Goal: Task Accomplishment & Management: Manage account settings

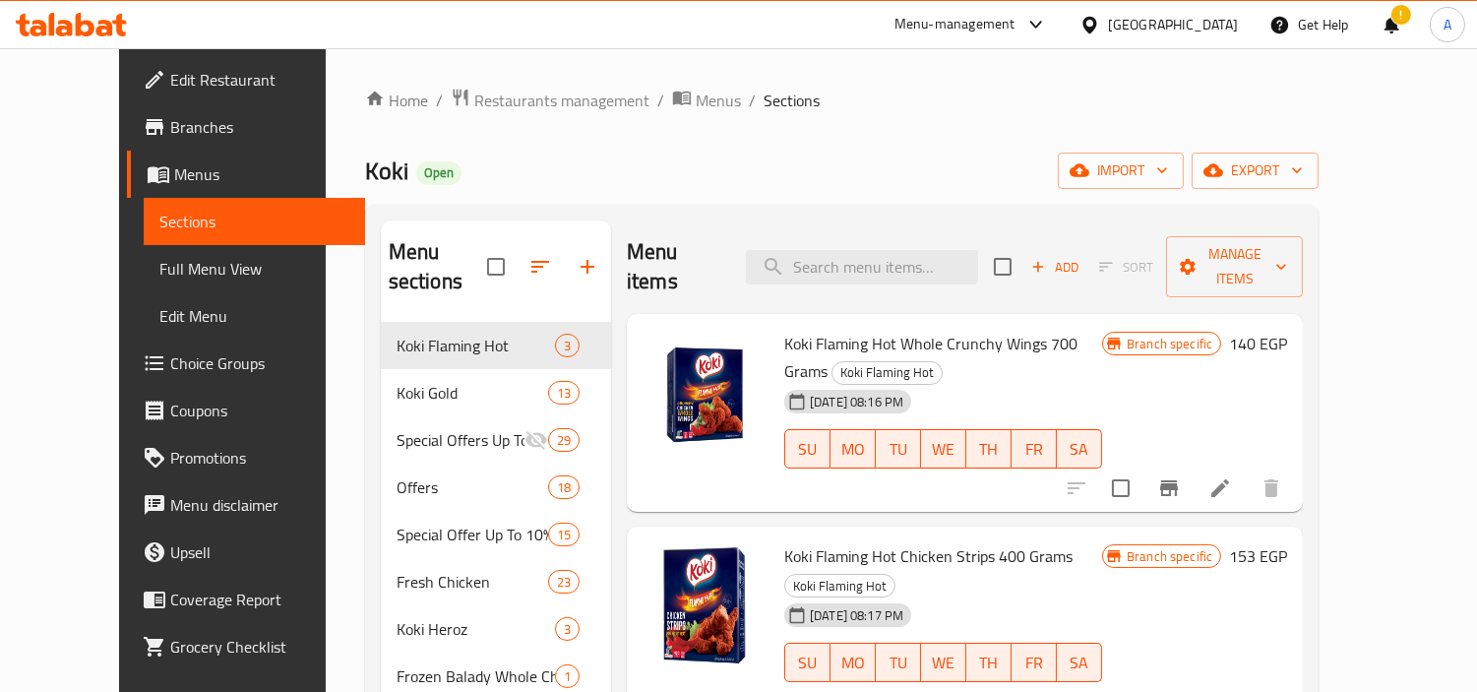
click at [1108, 30] on div at bounding box center [1094, 25] width 29 height 22
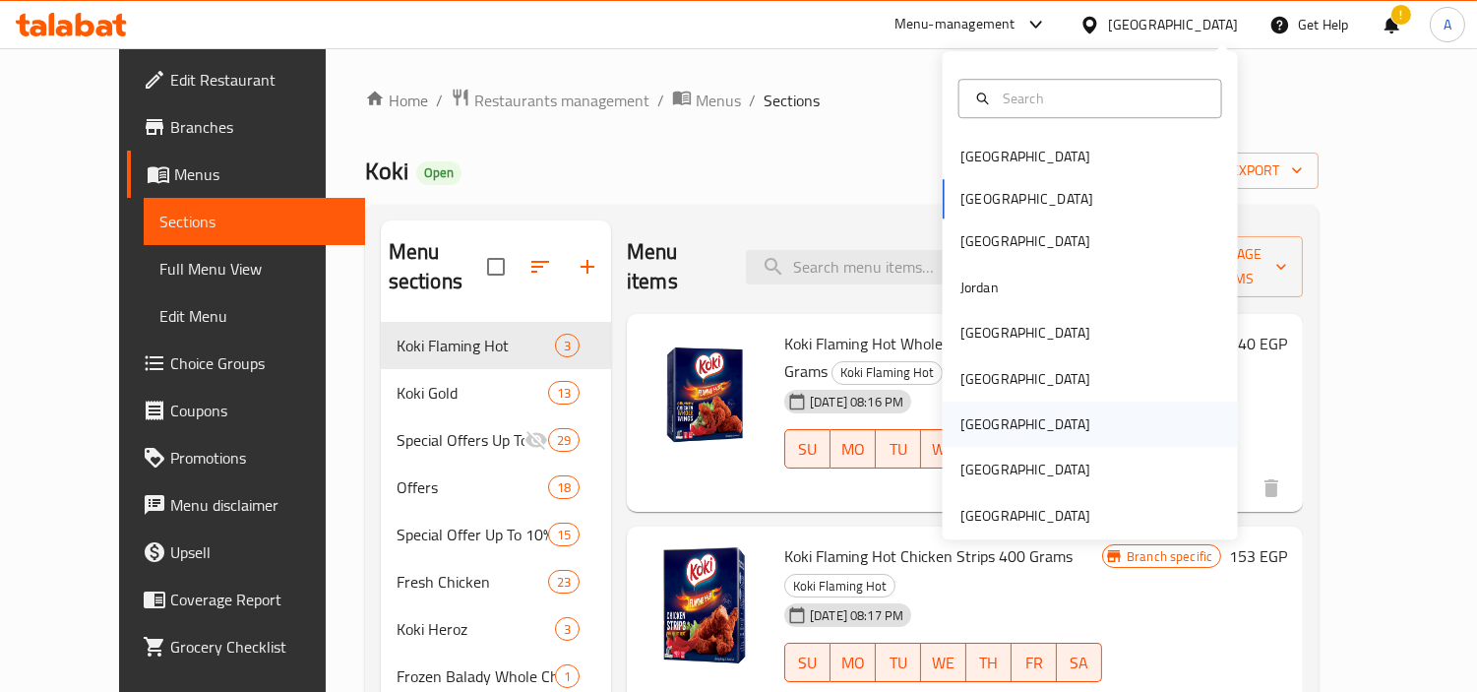
click at [1028, 420] on div "[GEOGRAPHIC_DATA]" at bounding box center [1090, 424] width 295 height 45
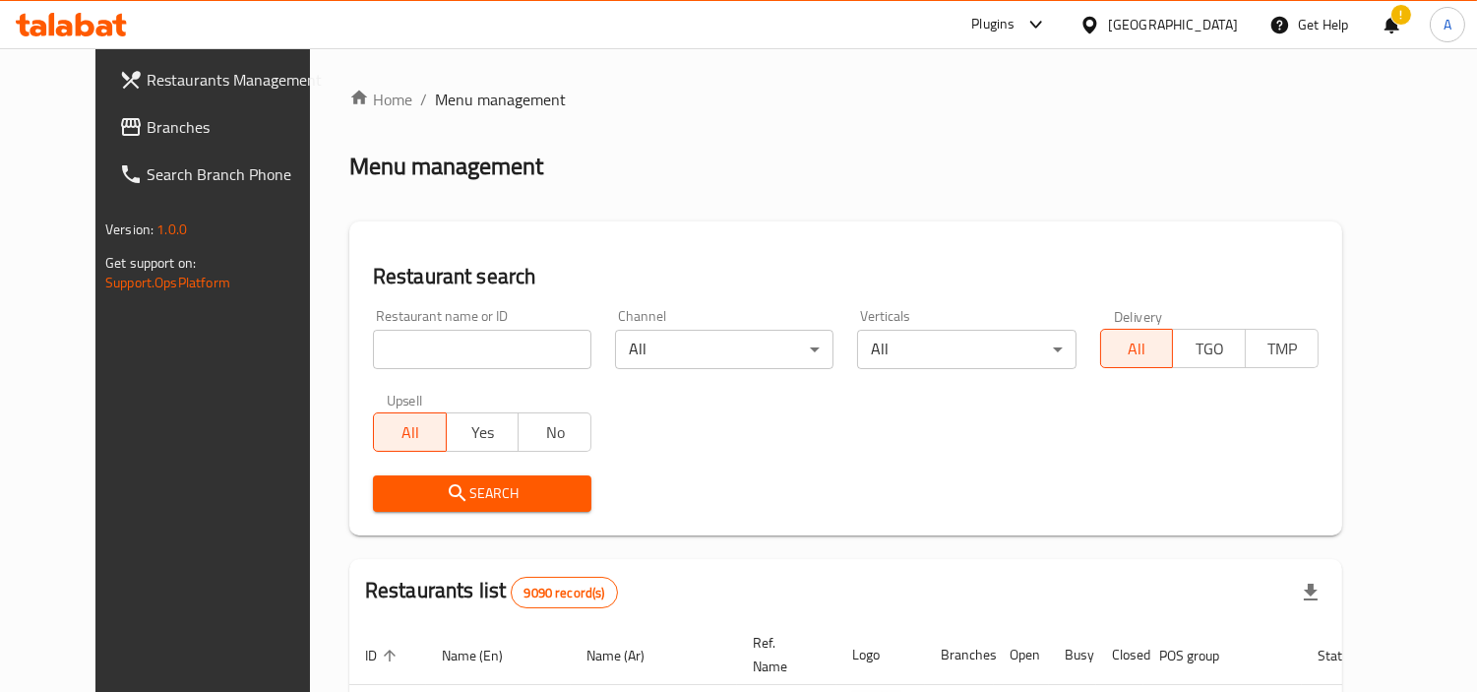
click at [489, 312] on div "Restaurant name or ID Restaurant name or ID" at bounding box center [482, 339] width 218 height 60
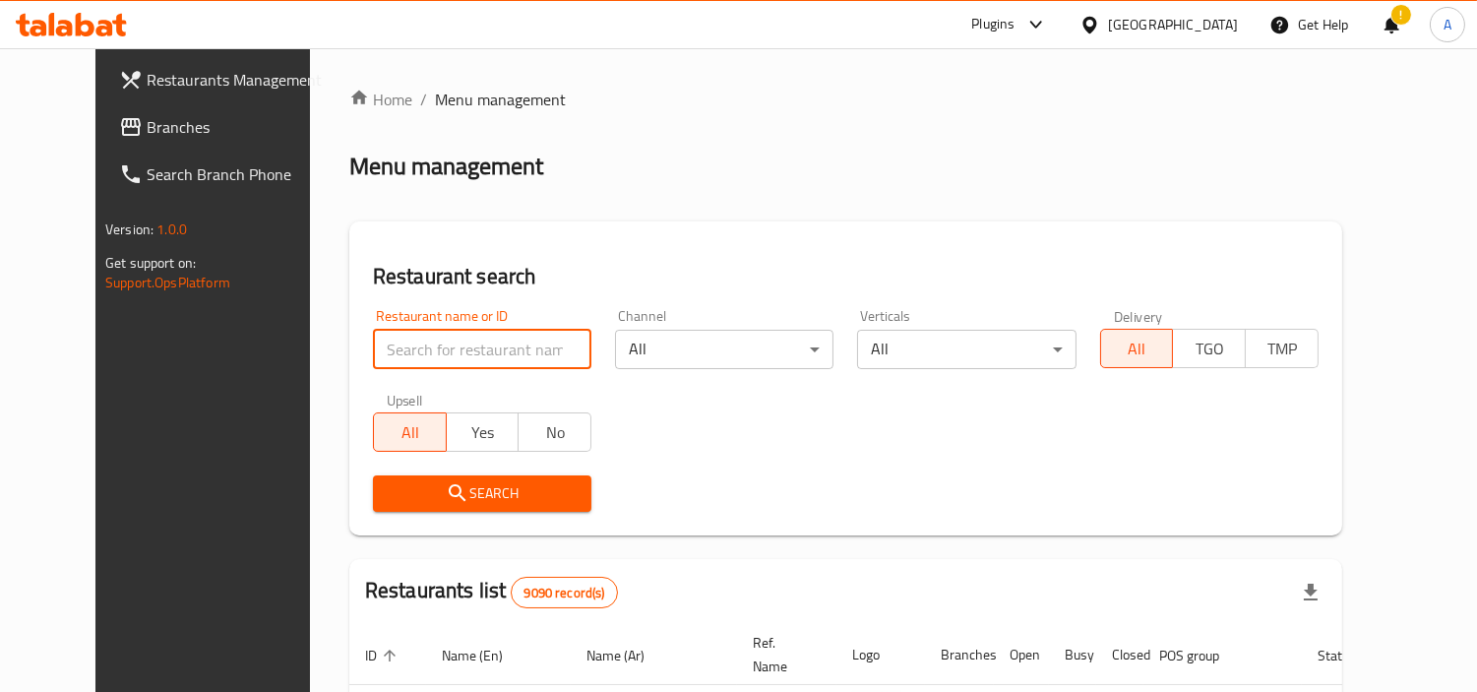
click at [490, 349] on input "search" at bounding box center [482, 349] width 218 height 39
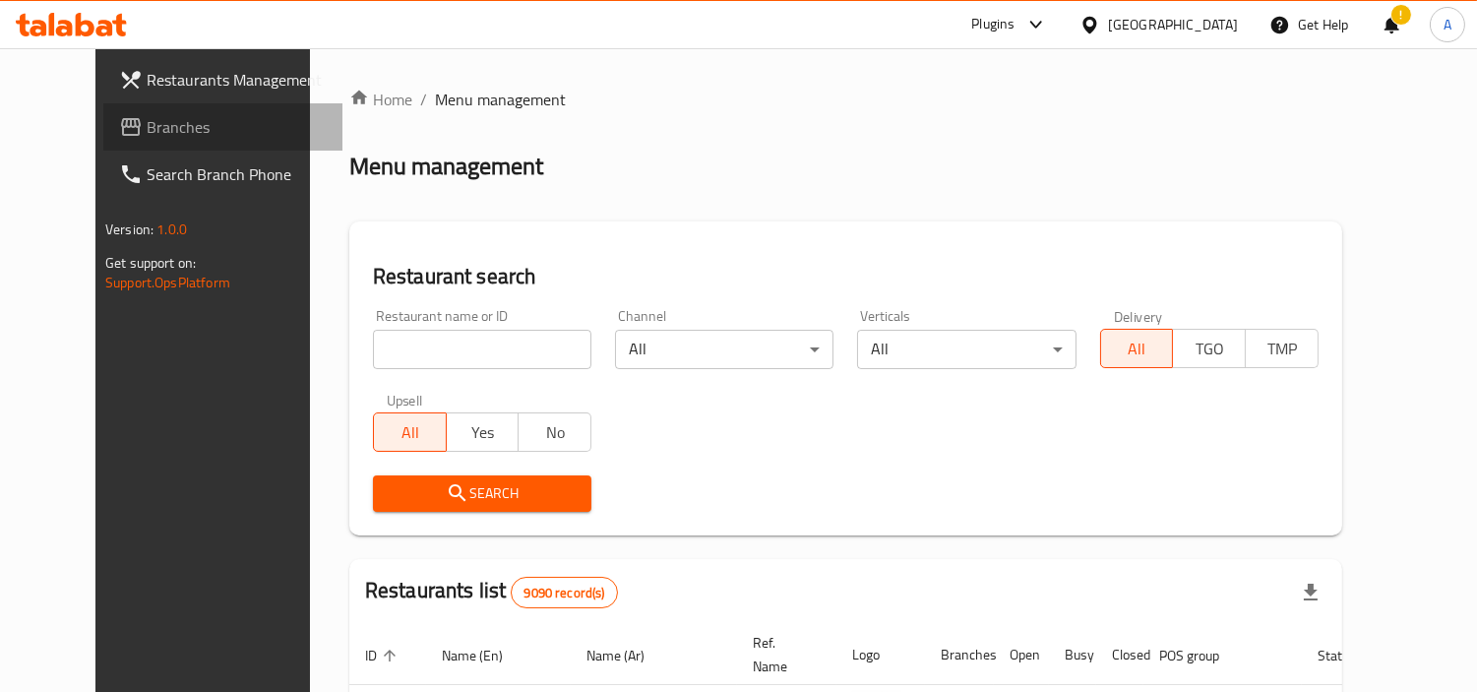
click at [147, 139] on span "Branches" at bounding box center [237, 127] width 180 height 24
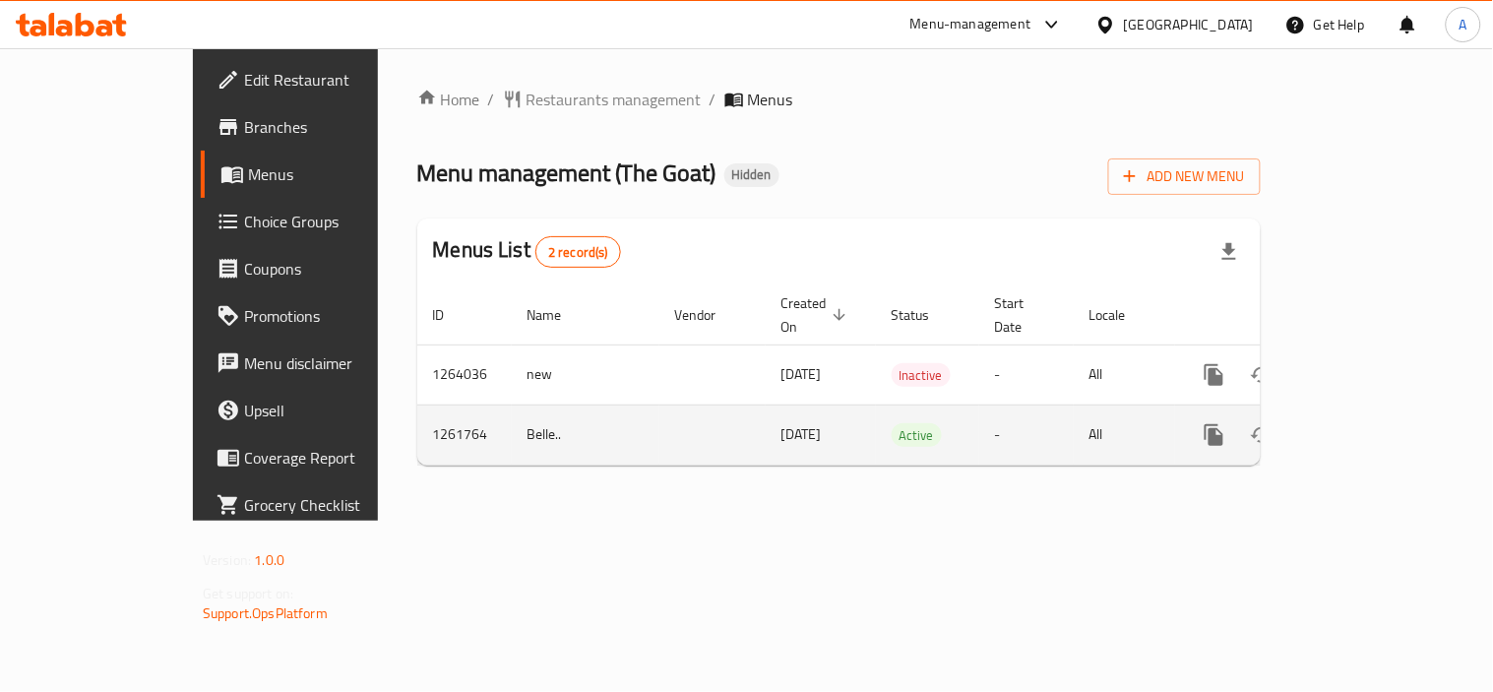
click at [1368, 423] on icon "enhanced table" at bounding box center [1356, 435] width 24 height 24
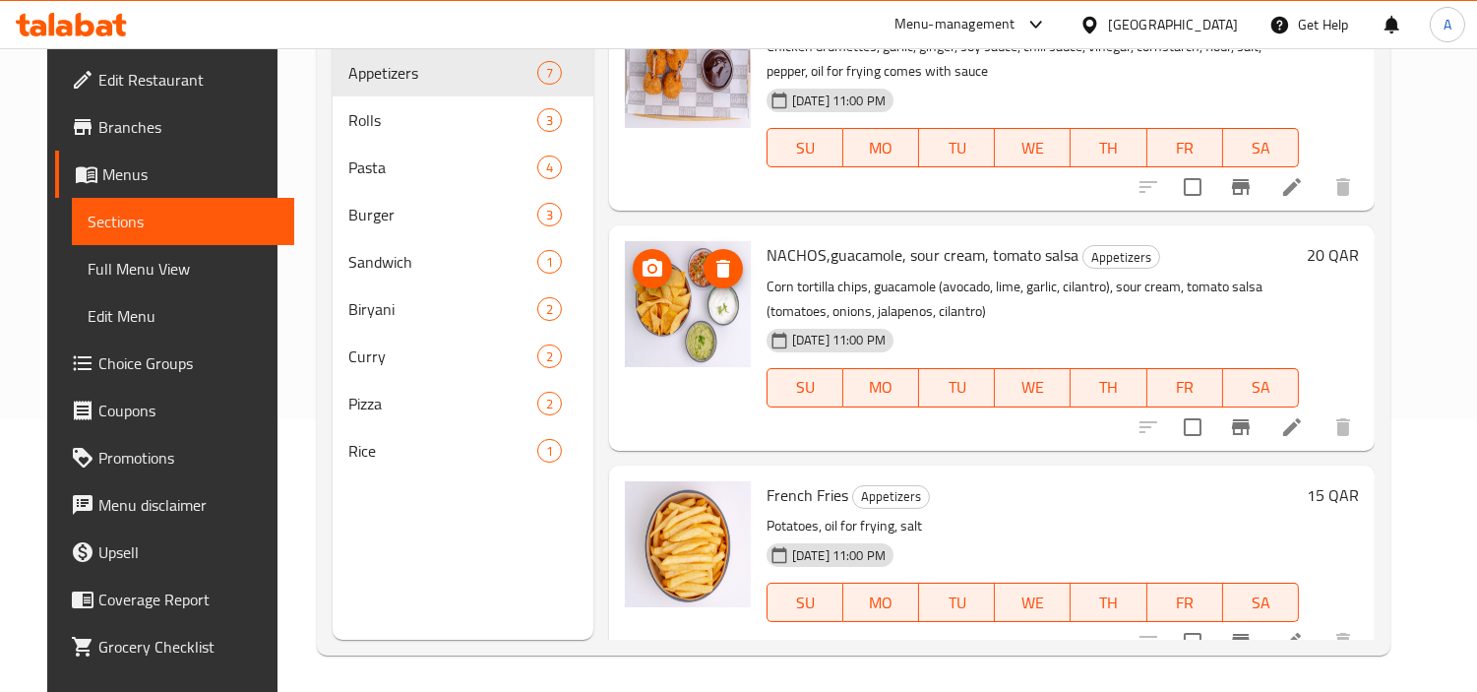
scroll to position [276, 0]
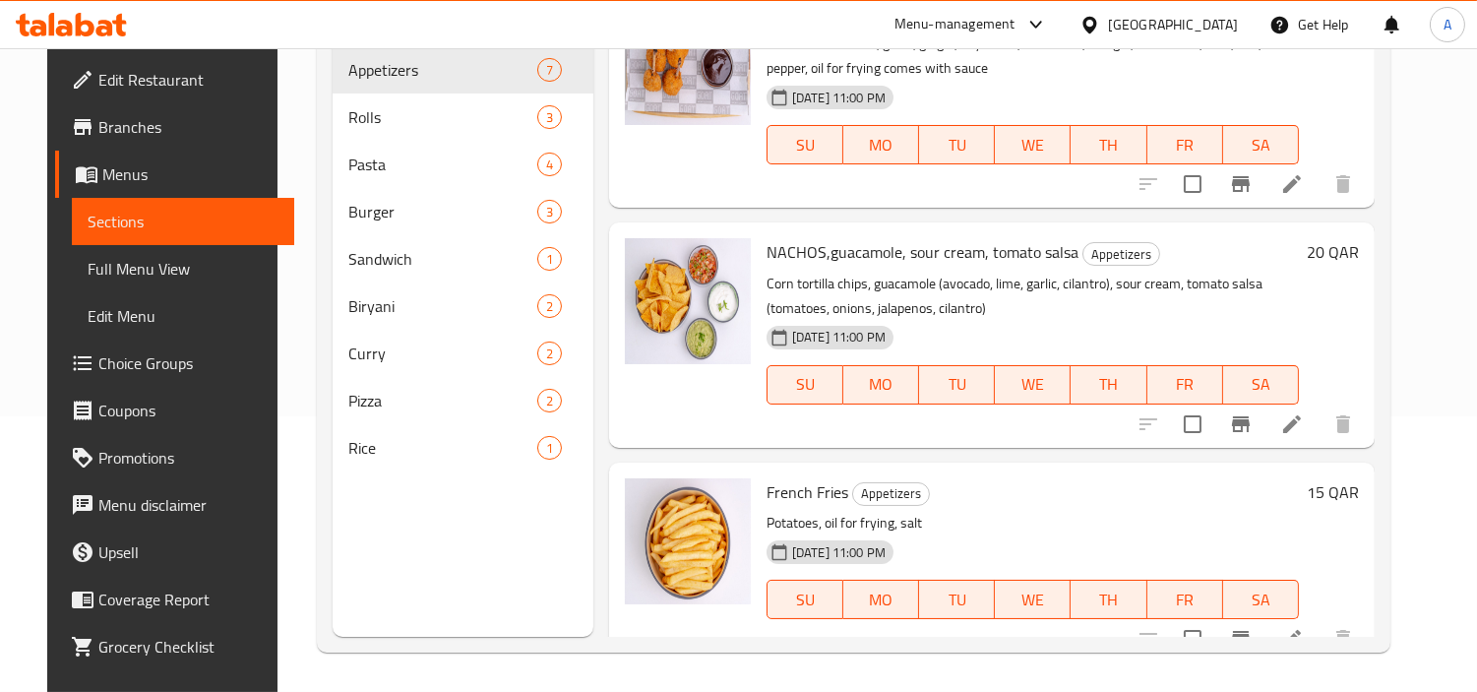
click at [45, 10] on div at bounding box center [71, 24] width 143 height 39
click at [70, 15] on icon at bounding box center [71, 25] width 111 height 24
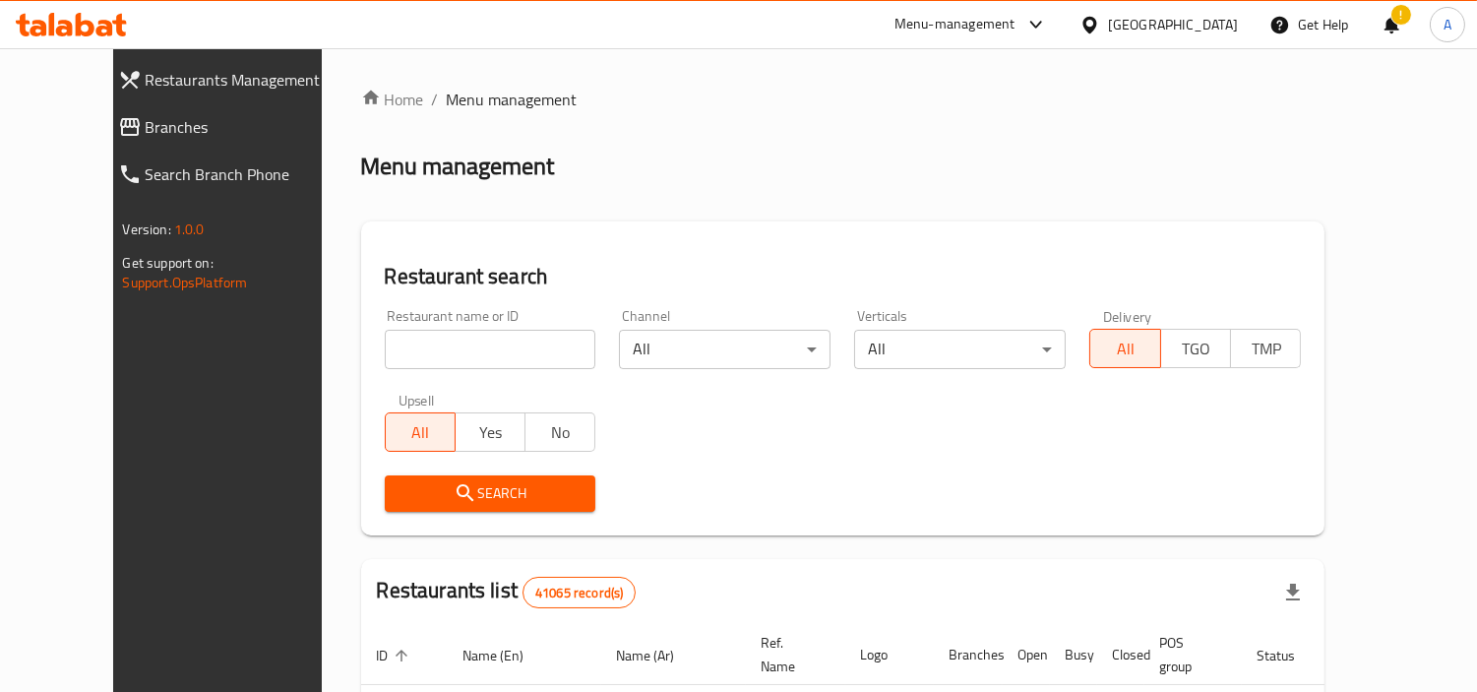
click at [80, 33] on icon at bounding box center [85, 25] width 19 height 24
